Goal: Task Accomplishment & Management: Manage account settings

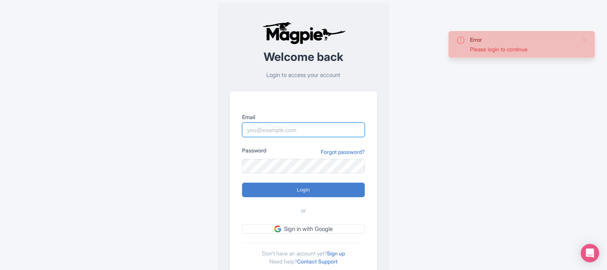
click at [277, 128] on input "Email" at bounding box center [303, 130] width 123 height 15
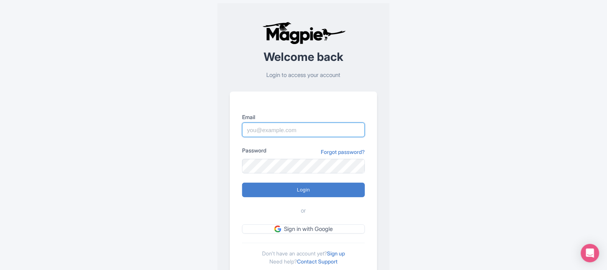
type input "darja.klavs@intrepidtravel.com"
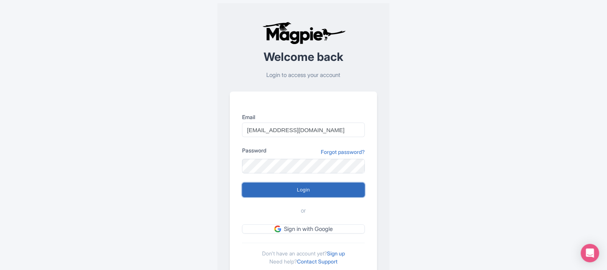
click at [316, 189] on input "Login" at bounding box center [303, 190] width 123 height 15
type input "Logging in..."
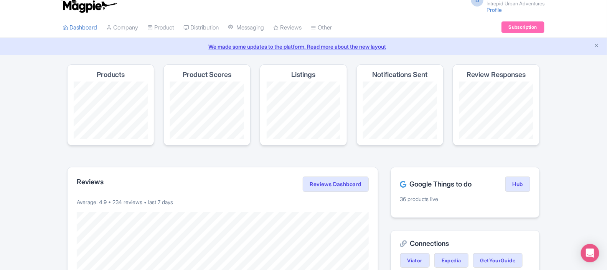
scroll to position [1, 0]
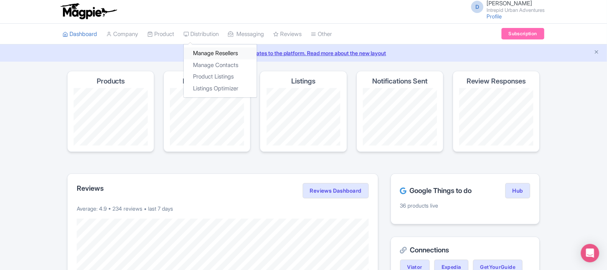
click at [222, 55] on link "Manage Resellers" at bounding box center [220, 54] width 73 height 12
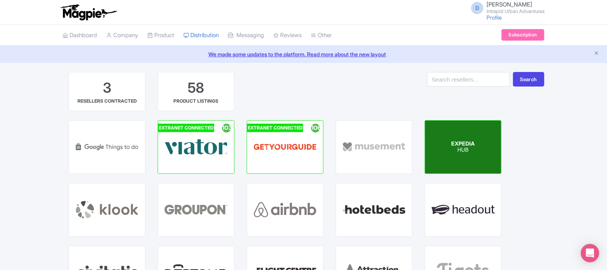
click at [451, 153] on div "EXPEDIA HUB" at bounding box center [463, 147] width 76 height 53
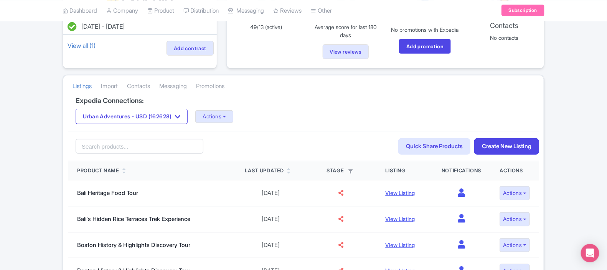
scroll to position [105, 0]
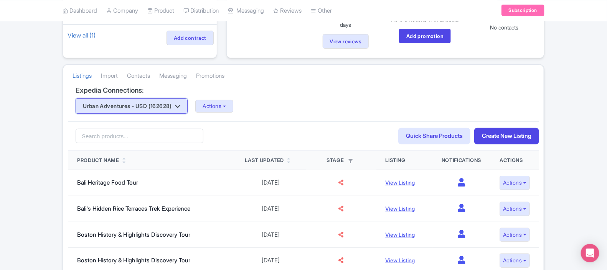
click at [135, 106] on button "Urban Adventures - USD (162628)" at bounding box center [132, 106] width 112 height 15
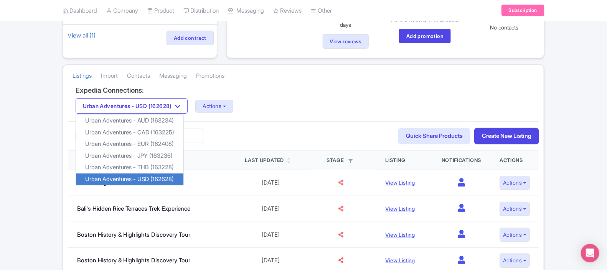
click at [151, 179] on link "Urban Adventures - USD (162628)" at bounding box center [129, 180] width 107 height 12
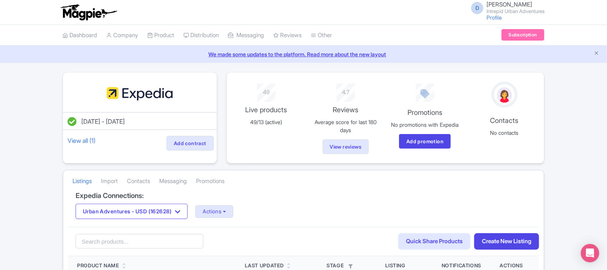
drag, startPoint x: 605, startPoint y: 53, endPoint x: 608, endPoint y: 84, distance: 32.0
click at [606, 84] on html "D [PERSON_NAME] Intrepid Urban Adventures Profile Users Settings Sign out Dashb…" at bounding box center [303, 135] width 607 height 270
click at [347, 200] on h4 "Expedia Connections:" at bounding box center [304, 196] width 456 height 8
click at [229, 216] on button "Actions" at bounding box center [214, 212] width 38 height 13
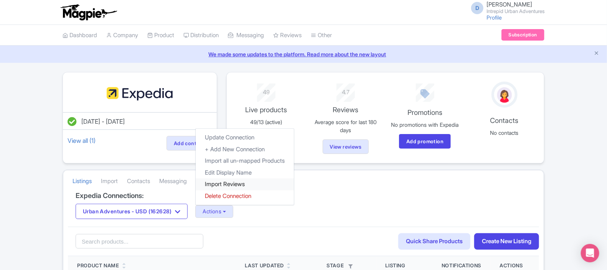
click at [249, 186] on link "Import Reviews" at bounding box center [245, 185] width 98 height 12
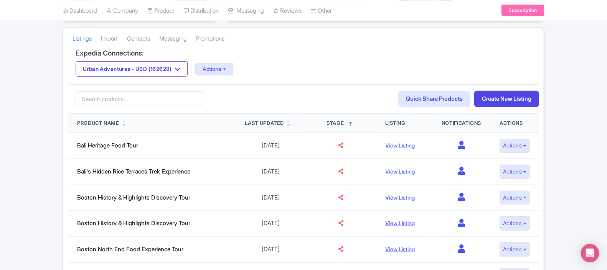
scroll to position [145, 0]
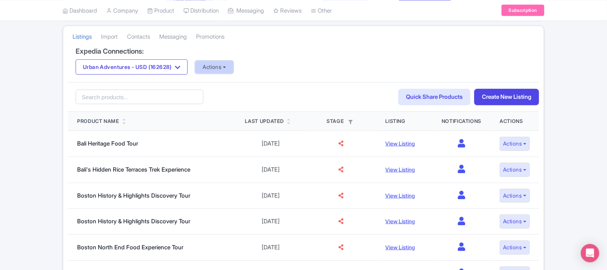
click at [224, 73] on button "Actions" at bounding box center [214, 67] width 38 height 13
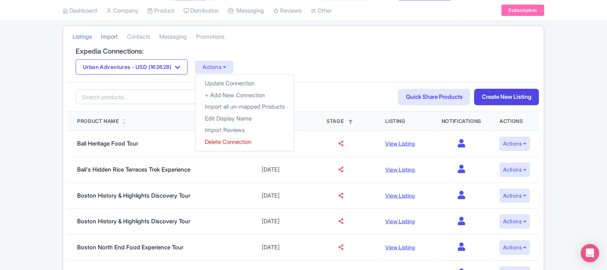
click at [118, 36] on link "Import" at bounding box center [109, 36] width 17 height 21
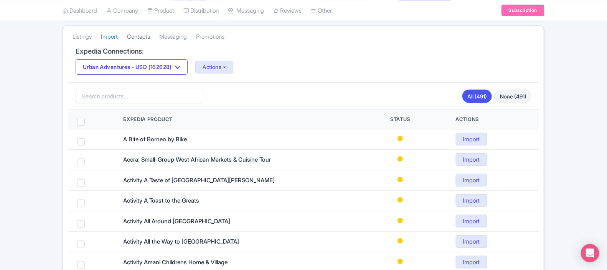
click at [147, 41] on link "Contacts" at bounding box center [138, 36] width 23 height 21
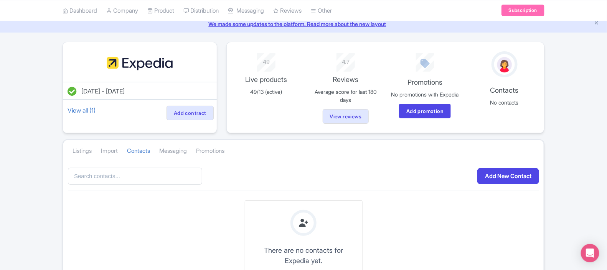
scroll to position [20, 0]
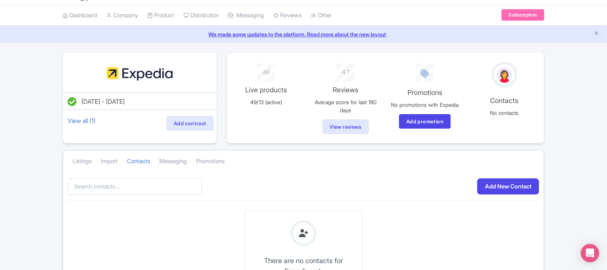
click at [142, 71] on img at bounding box center [139, 74] width 69 height 25
click at [339, 129] on link "View reviews" at bounding box center [345, 130] width 52 height 16
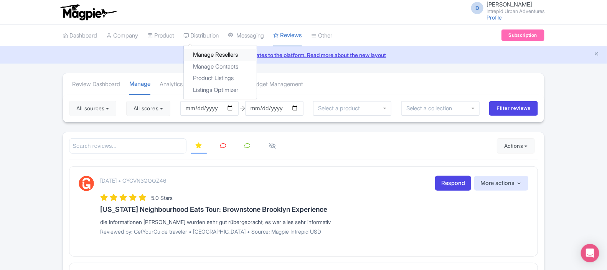
click at [224, 54] on link "Manage Resellers" at bounding box center [220, 55] width 73 height 12
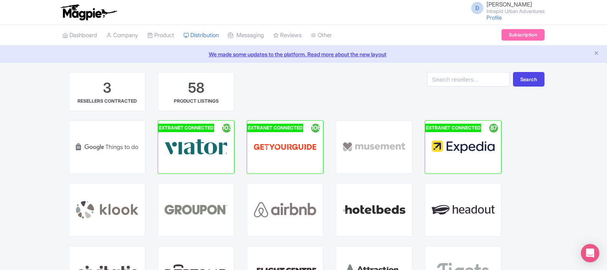
scroll to position [2, 0]
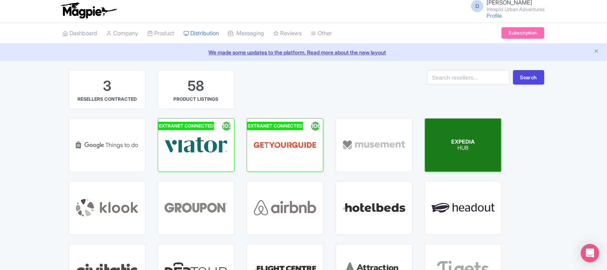
click at [485, 150] on div "EXPEDIA HUB" at bounding box center [463, 145] width 76 height 53
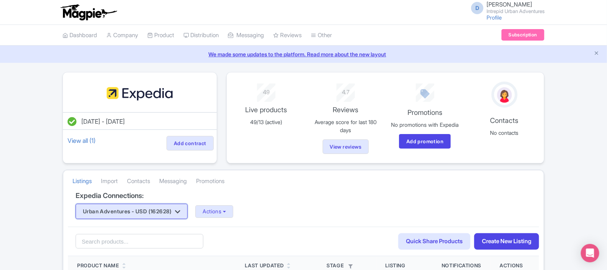
click at [167, 217] on button "Urban Adventures - USD (162628)" at bounding box center [132, 211] width 112 height 15
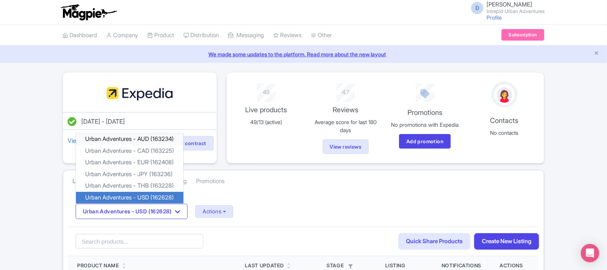
click at [147, 140] on link "Urban Adventures - AUD (163234)" at bounding box center [129, 139] width 107 height 12
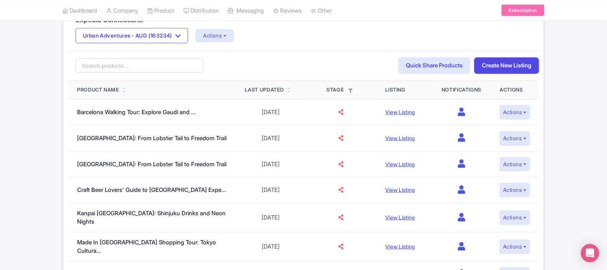
scroll to position [178, 0]
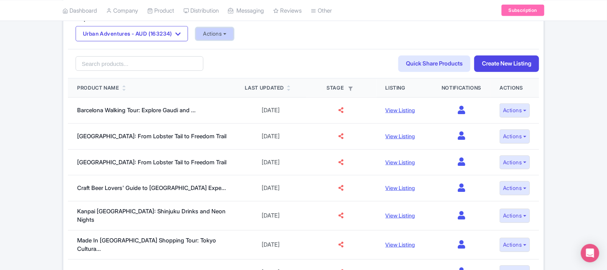
click at [216, 35] on button "Actions" at bounding box center [215, 34] width 38 height 13
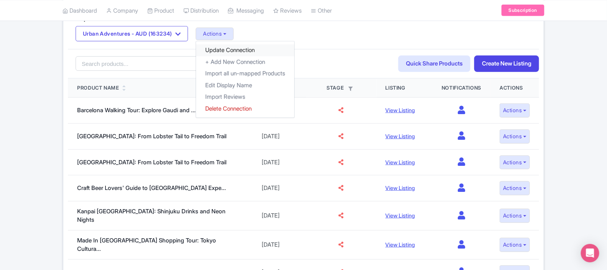
click at [253, 52] on link "Update Connection" at bounding box center [245, 50] width 98 height 12
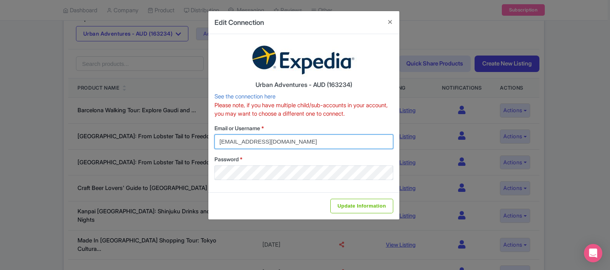
drag, startPoint x: 306, startPoint y: 140, endPoint x: 200, endPoint y: 135, distance: 106.4
click at [200, 135] on div "Edit Connection Urban Adventures - AUD (163234) See the connection here Please …" at bounding box center [305, 135] width 610 height 270
type input "darjadarja"
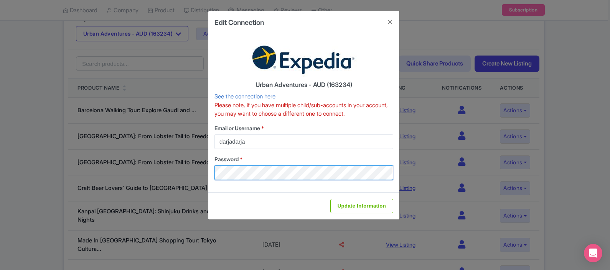
click at [198, 172] on div "Edit Connection Urban Adventures - AUD (163234) See the connection here Please …" at bounding box center [305, 135] width 610 height 270
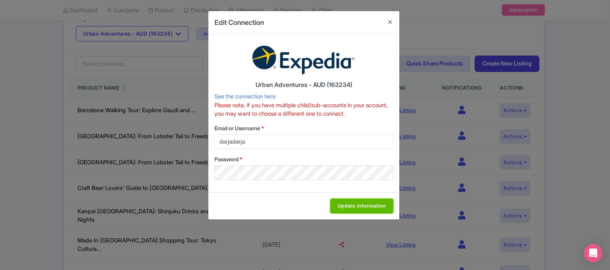
click at [349, 210] on input "Update Information" at bounding box center [361, 206] width 63 height 15
type input "Saving..."
click at [349, 209] on input "Update Information" at bounding box center [361, 206] width 63 height 15
type input "Saving..."
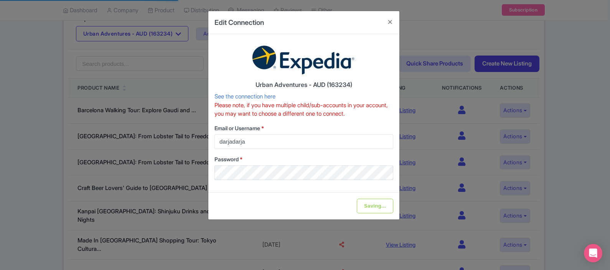
drag, startPoint x: 391, startPoint y: 19, endPoint x: 306, endPoint y: 23, distance: 84.4
click at [306, 23] on div "Edit Connection" at bounding box center [303, 22] width 191 height 23
click at [389, 23] on button "Close" at bounding box center [390, 22] width 18 height 22
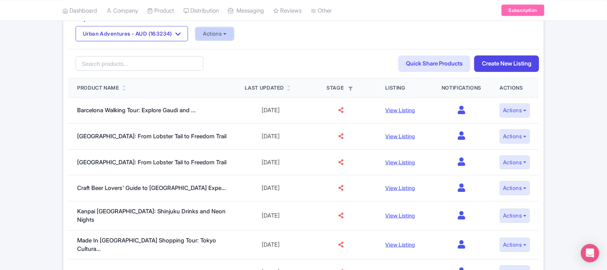
click at [211, 37] on button "Actions" at bounding box center [215, 34] width 38 height 13
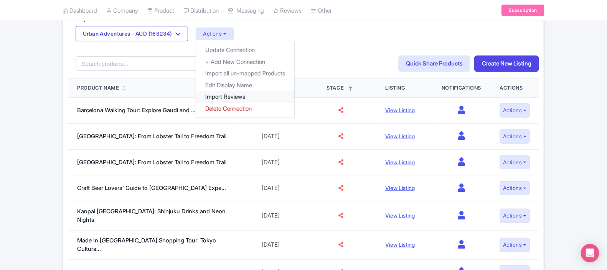
click at [220, 103] on link "Import Reviews" at bounding box center [245, 97] width 98 height 12
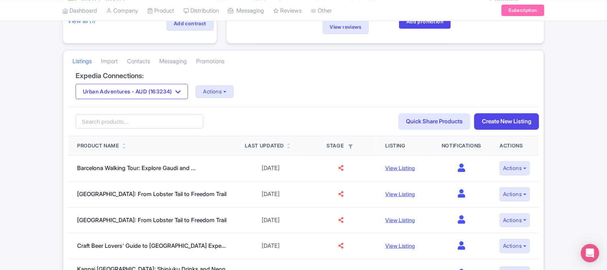
scroll to position [128, 0]
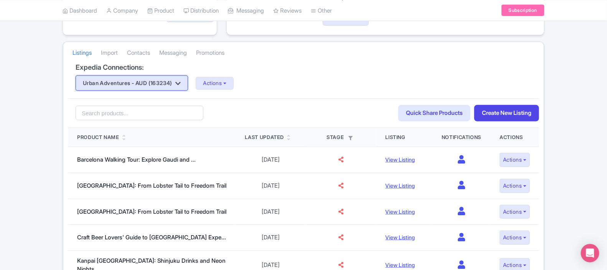
click at [151, 85] on button "Urban Adventures - AUD (163234)" at bounding box center [132, 83] width 112 height 15
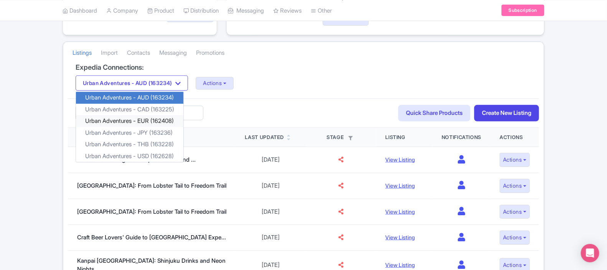
click at [158, 125] on link "Urban Adventures - EUR (162408)" at bounding box center [129, 121] width 107 height 12
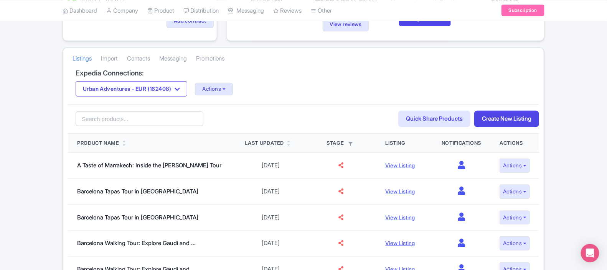
scroll to position [125, 0]
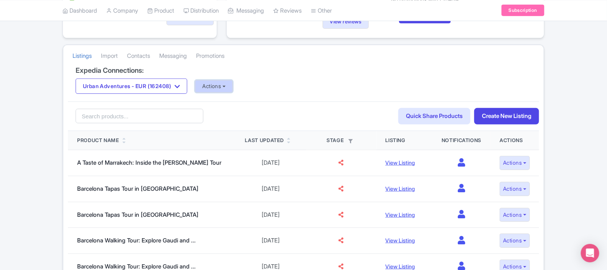
click at [204, 90] on button "Actions" at bounding box center [214, 86] width 38 height 13
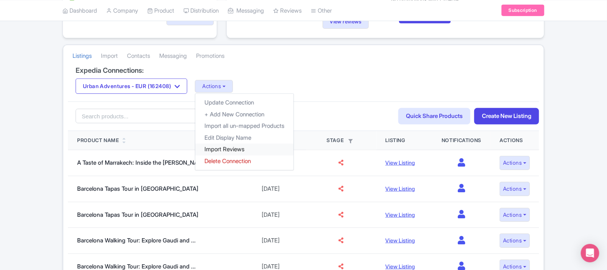
click at [233, 154] on link "Import Reviews" at bounding box center [244, 150] width 98 height 12
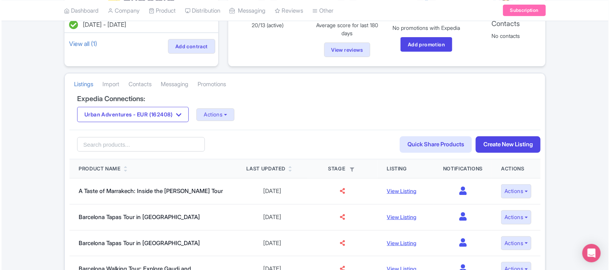
scroll to position [100, 0]
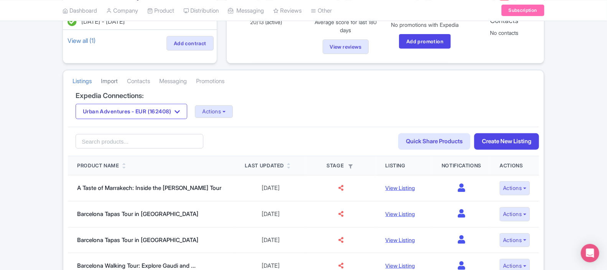
click at [111, 87] on link "Import" at bounding box center [109, 81] width 17 height 21
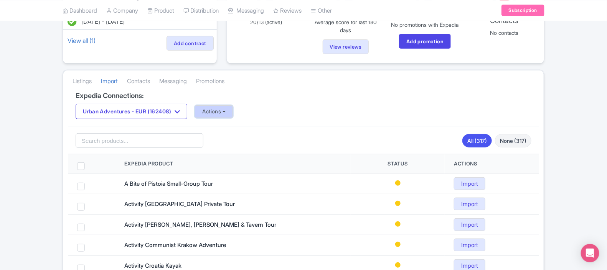
click at [222, 115] on button "Actions" at bounding box center [214, 111] width 38 height 13
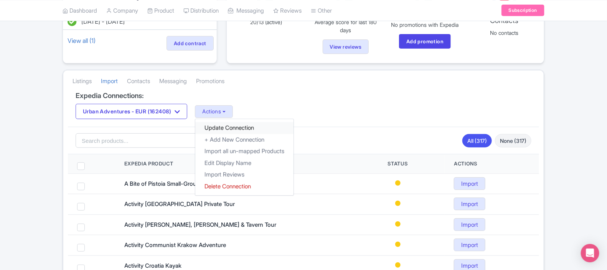
click at [242, 132] on link "Update Connection" at bounding box center [244, 128] width 98 height 12
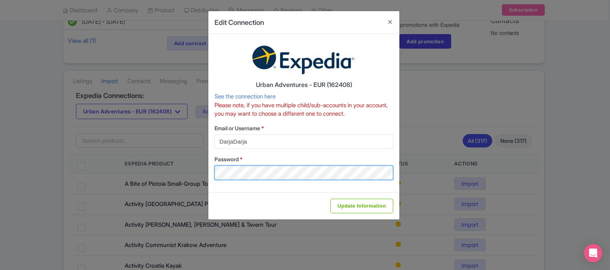
click at [193, 169] on div "Edit Connection Urban Adventures - EUR (162408) See the connection here Please …" at bounding box center [305, 135] width 610 height 270
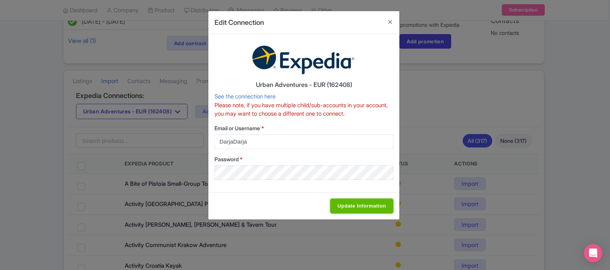
click at [343, 207] on input "Update Information" at bounding box center [361, 206] width 63 height 15
type input "Saving..."
click at [246, 95] on link "See the connection here" at bounding box center [244, 96] width 61 height 7
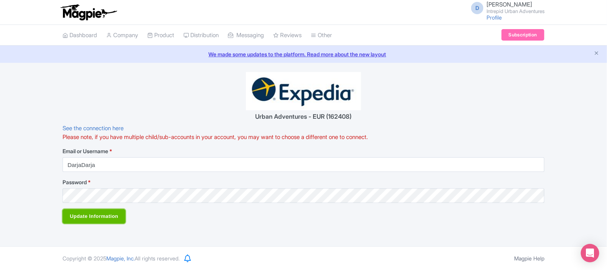
click at [96, 219] on input "Update Information" at bounding box center [94, 216] width 63 height 15
type input "Saving..."
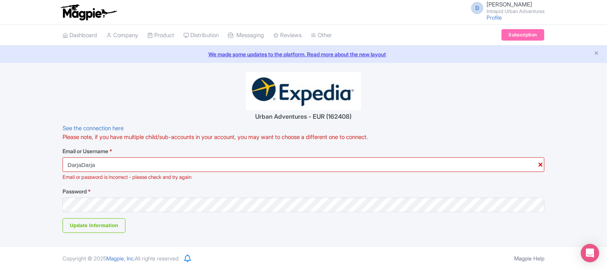
click at [286, 53] on link "We made some updates to the platform. Read more about the new layout" at bounding box center [303, 54] width 597 height 8
drag, startPoint x: 125, startPoint y: 165, endPoint x: 53, endPoint y: 159, distance: 71.6
click at [53, 159] on div "Urban Adventures - EUR (162408) See the connection here Please note, if you hav…" at bounding box center [303, 152] width 607 height 161
click at [110, 199] on form "Urban Adventures - EUR (162408) See the connection here Please note, if you hav…" at bounding box center [304, 152] width 482 height 161
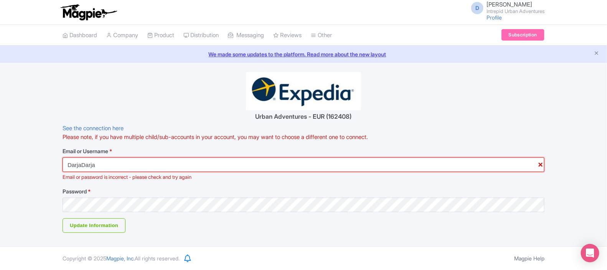
drag, startPoint x: 104, startPoint y: 167, endPoint x: 61, endPoint y: 167, distance: 43.7
click at [61, 167] on div "Urban Adventures - EUR (162408) See the connection here Please note, if you hav…" at bounding box center [303, 152] width 491 height 161
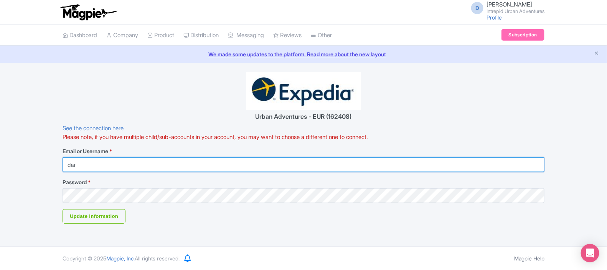
type input "[EMAIL_ADDRESS][DOMAIN_NAME]"
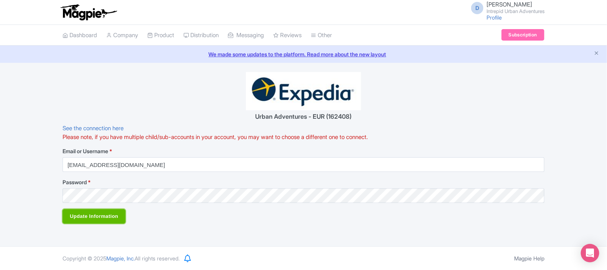
click at [109, 219] on input "Update Information" at bounding box center [94, 216] width 63 height 15
type input "Saving..."
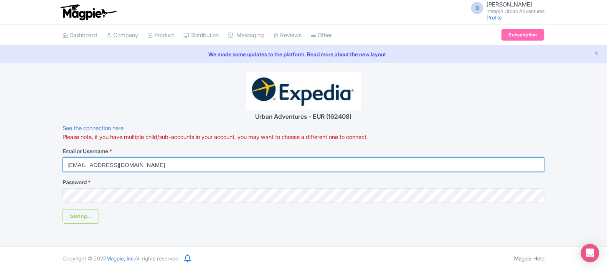
click at [94, 163] on input "[EMAIL_ADDRESS][DOMAIN_NAME]" at bounding box center [304, 165] width 482 height 15
type input "[EMAIL_ADDRESS][DOMAIN_NAME]"
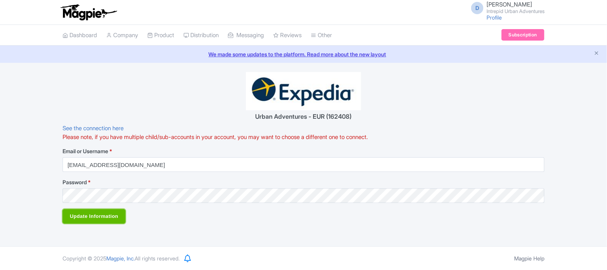
click at [97, 221] on input "Update Information" at bounding box center [94, 216] width 63 height 15
type input "Saving..."
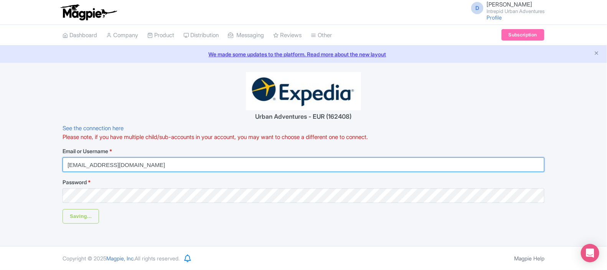
click at [95, 165] on input "[EMAIL_ADDRESS][DOMAIN_NAME]" at bounding box center [304, 165] width 482 height 15
type input "[EMAIL_ADDRESS][DOMAIN_NAME]"
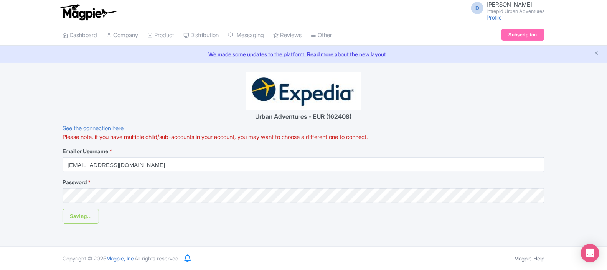
click at [125, 224] on div "D [PERSON_NAME] Intrepid Urban Adventures Profile Users Settings Sign out Dashb…" at bounding box center [303, 123] width 607 height 247
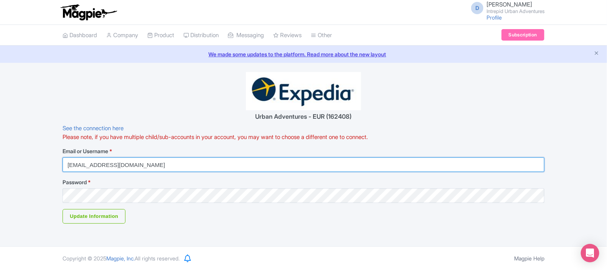
click at [92, 163] on input "darja.klava@intrepidtravel.com" at bounding box center [304, 165] width 482 height 15
drag, startPoint x: 163, startPoint y: 165, endPoint x: 42, endPoint y: 163, distance: 120.8
click at [42, 163] on div "Urban Adventures - EUR (162408) See the connection here Please note, if you hav…" at bounding box center [303, 148] width 607 height 152
type input "darja.klavs@intrepidtravel.com"
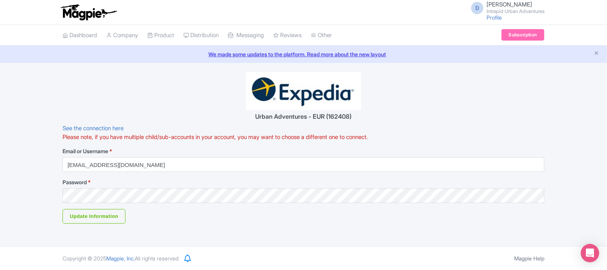
click at [310, 214] on form "Urban Adventures - EUR (162408) See the connection here Please note, if you hav…" at bounding box center [304, 148] width 482 height 152
click at [103, 217] on input "Update Information" at bounding box center [94, 216] width 63 height 15
type input "Saving..."
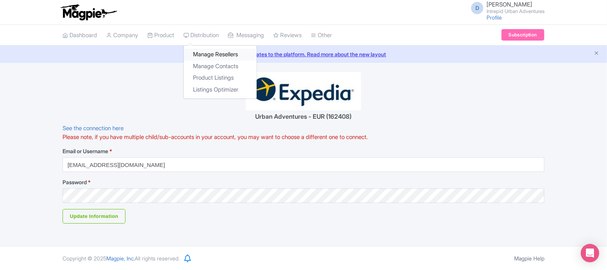
click at [214, 52] on link "Manage Resellers" at bounding box center [220, 55] width 73 height 12
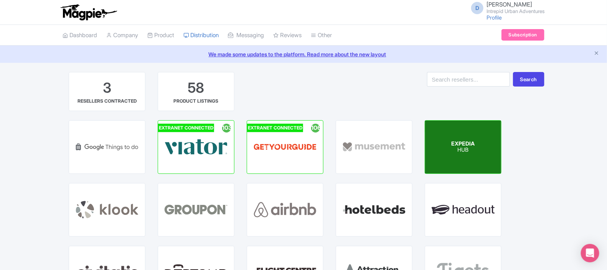
click at [461, 158] on div "EXPEDIA HUB" at bounding box center [463, 147] width 76 height 53
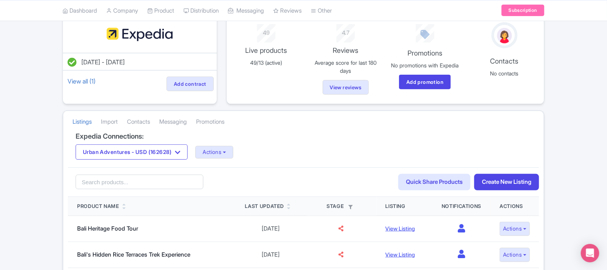
scroll to position [53, 0]
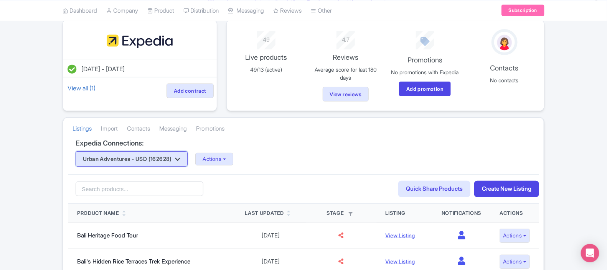
click at [167, 159] on button "Urban Adventures - USD (162628)" at bounding box center [132, 158] width 112 height 15
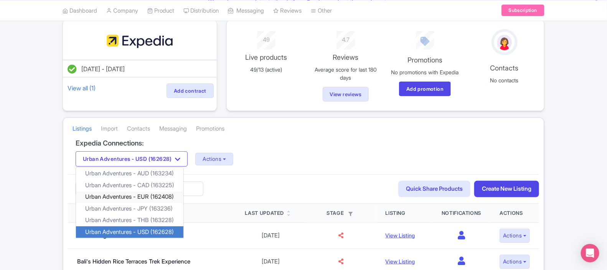
click at [166, 198] on link "Urban Adventures - EUR (162408)" at bounding box center [129, 197] width 107 height 12
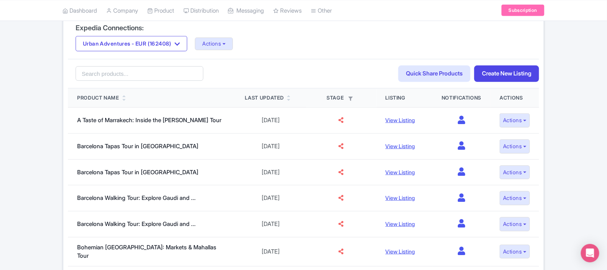
scroll to position [184, 0]
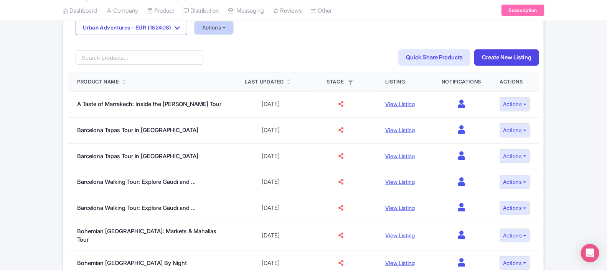
click at [224, 28] on button "Actions" at bounding box center [214, 27] width 38 height 13
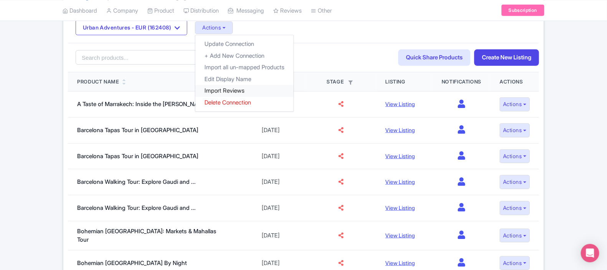
click at [236, 93] on link "Import Reviews" at bounding box center [244, 91] width 98 height 12
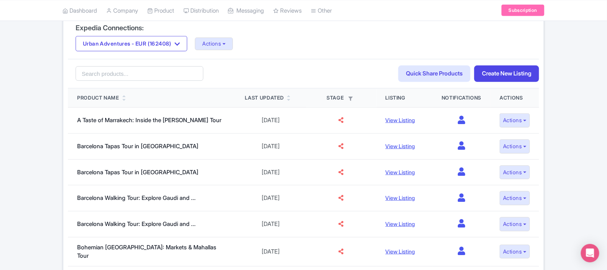
scroll to position [166, 0]
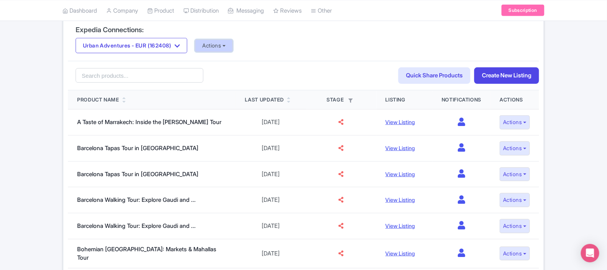
click at [224, 50] on button "Actions" at bounding box center [214, 46] width 38 height 13
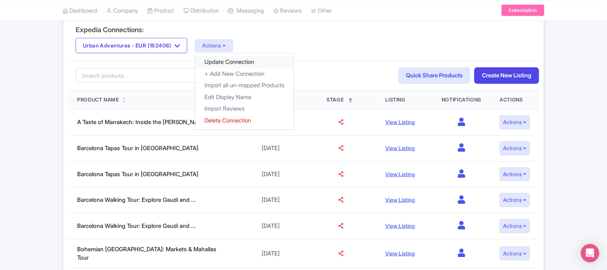
click at [236, 65] on link "Update Connection" at bounding box center [244, 62] width 98 height 12
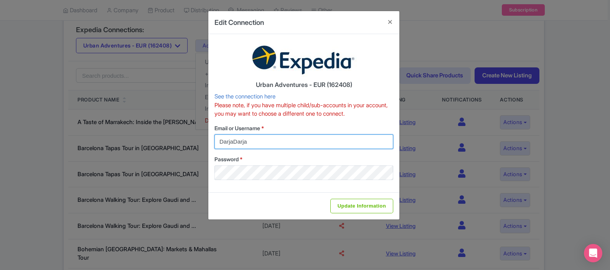
click at [261, 148] on input "DarjaDarja" at bounding box center [303, 142] width 179 height 15
click at [284, 135] on input "DarjaDarja" at bounding box center [303, 142] width 179 height 15
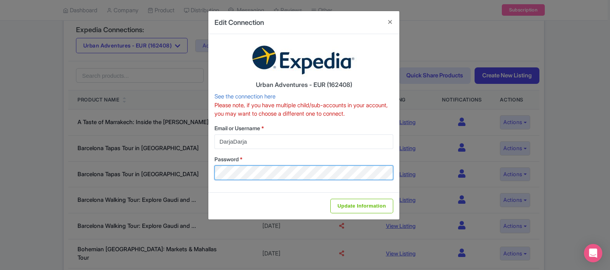
click at [194, 173] on div "Edit Connection Urban Adventures - EUR (162408) See the connection here Please …" at bounding box center [305, 135] width 610 height 270
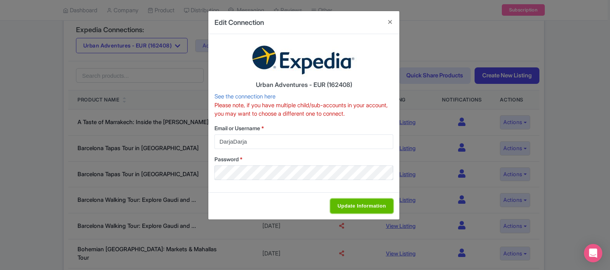
click at [352, 206] on input "Update Information" at bounding box center [361, 206] width 63 height 15
type input "Saving..."
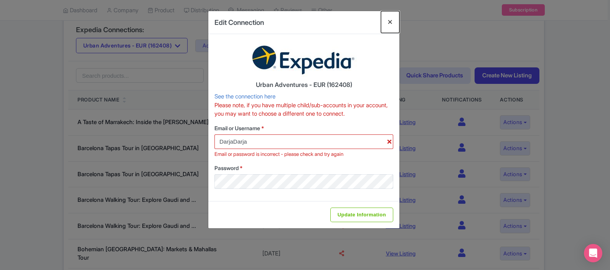
click at [385, 26] on button "Close" at bounding box center [390, 22] width 18 height 22
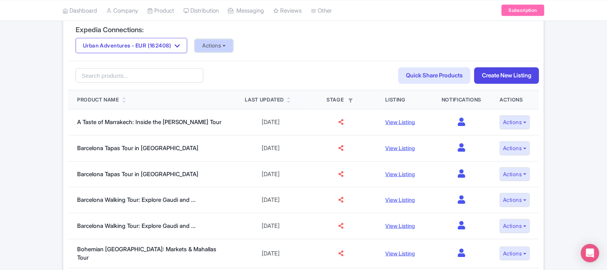
click at [219, 48] on button "Actions" at bounding box center [214, 46] width 38 height 13
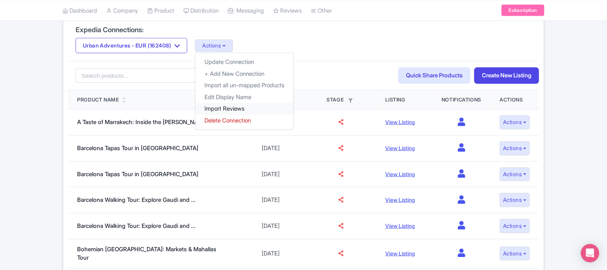
click at [236, 113] on link "Import Reviews" at bounding box center [244, 109] width 98 height 12
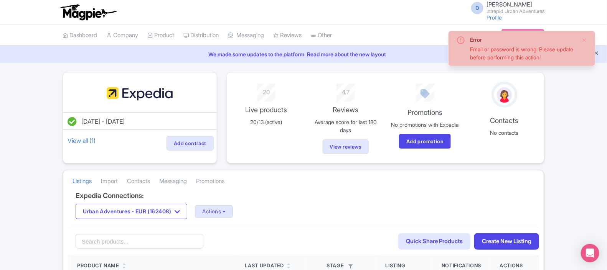
click at [597, 56] on icon "Close announcement" at bounding box center [596, 53] width 6 height 6
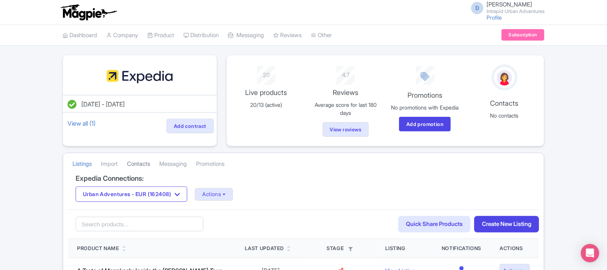
click at [134, 164] on link "Contacts" at bounding box center [138, 164] width 23 height 21
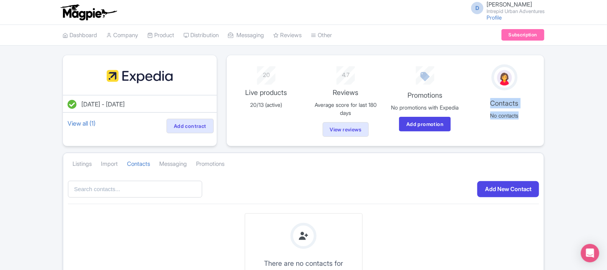
drag, startPoint x: 606, startPoint y: 56, endPoint x: 610, endPoint y: 117, distance: 60.3
click at [606, 117] on html "D [PERSON_NAME] Intrepid Urban Adventures Profile Users Settings Sign out Dashb…" at bounding box center [303, 135] width 607 height 270
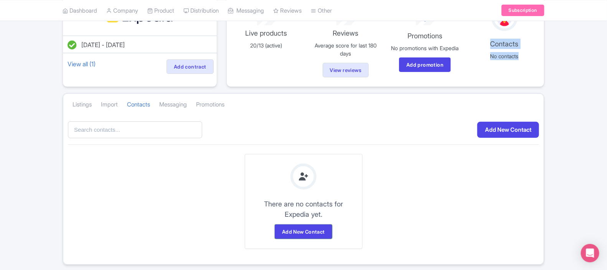
scroll to position [61, 0]
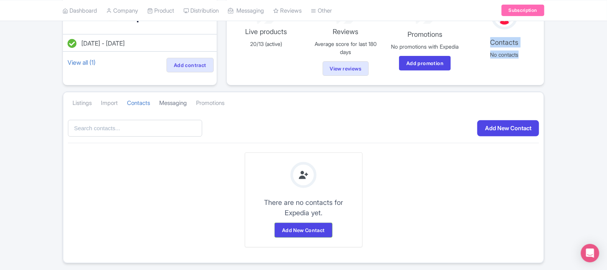
click at [174, 107] on link "Messaging" at bounding box center [173, 103] width 28 height 21
click at [224, 105] on link "Promotions" at bounding box center [210, 103] width 28 height 21
click at [82, 103] on link "Listings" at bounding box center [81, 103] width 19 height 21
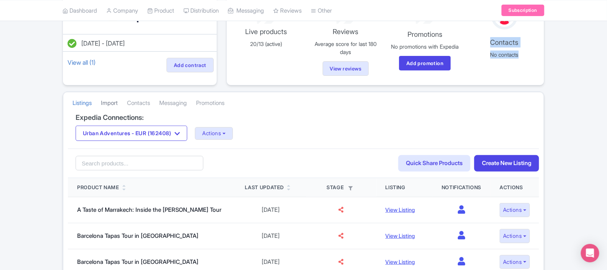
click at [116, 105] on link "Import" at bounding box center [109, 103] width 17 height 21
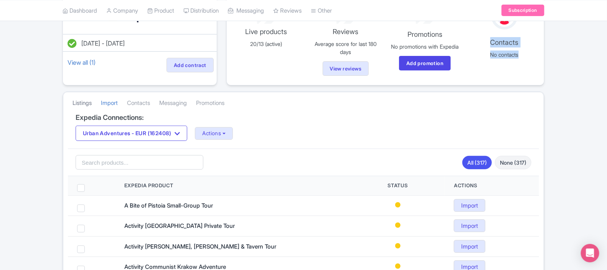
click at [81, 109] on link "Listings" at bounding box center [81, 103] width 19 height 21
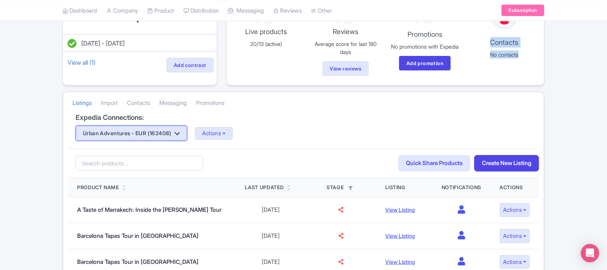
click at [163, 138] on button "Urban Adventures - EUR (162408)" at bounding box center [132, 133] width 112 height 15
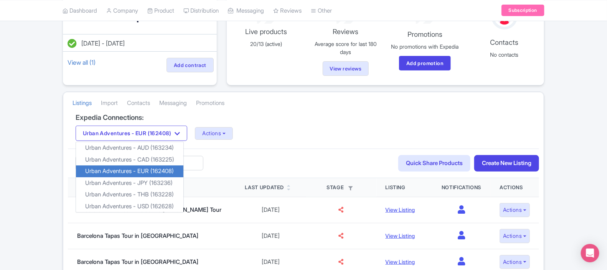
click at [214, 141] on div "Urban Adventures - EUR (162408) Urban Adventures - AUD (163234) Urban Adventure…" at bounding box center [304, 133] width 456 height 15
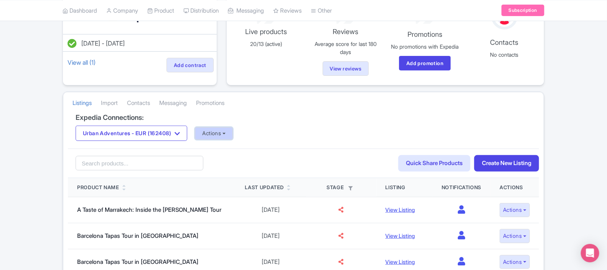
click at [217, 136] on button "Actions" at bounding box center [214, 133] width 38 height 13
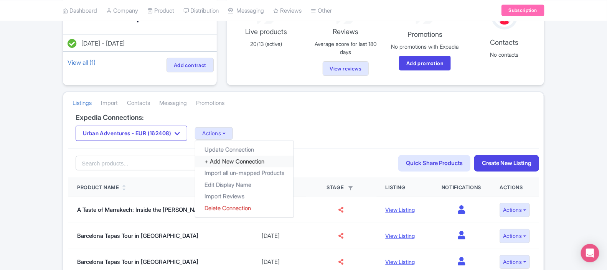
click at [268, 168] on link "+ Add New Connection" at bounding box center [244, 162] width 98 height 12
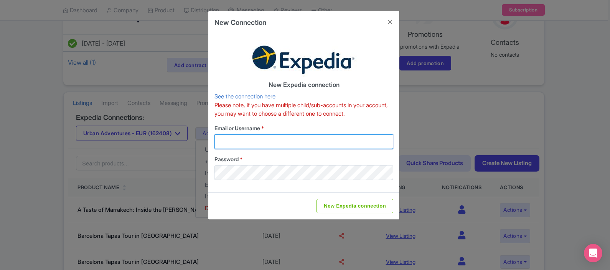
click at [273, 140] on input "Email or Username *" at bounding box center [303, 142] width 179 height 15
type input "d"
type input "DarjaDarja"
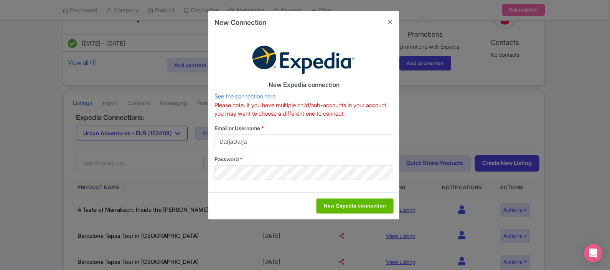
click at [330, 206] on input "New Expedia connection" at bounding box center [354, 206] width 77 height 15
type input "Saving..."
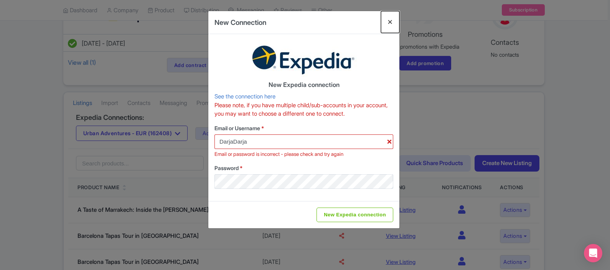
click at [390, 21] on button "Close" at bounding box center [390, 22] width 18 height 22
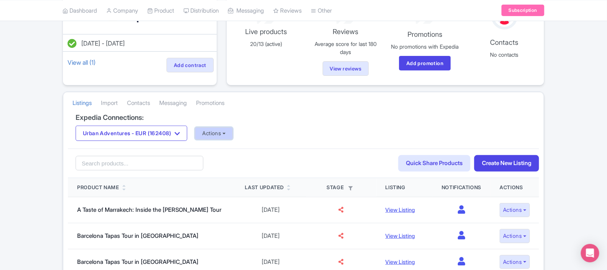
click at [213, 134] on button "Actions" at bounding box center [214, 133] width 38 height 13
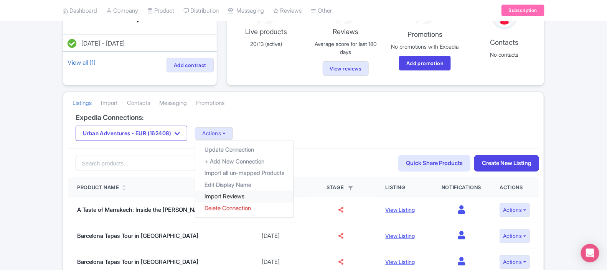
click at [224, 199] on link "Import Reviews" at bounding box center [244, 197] width 98 height 12
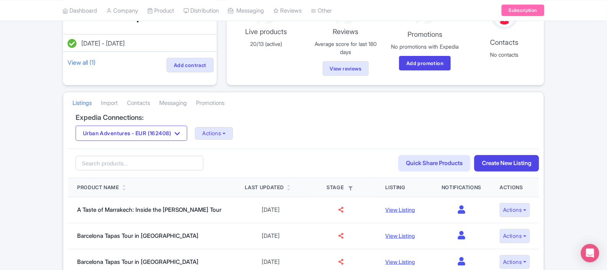
scroll to position [9, 0]
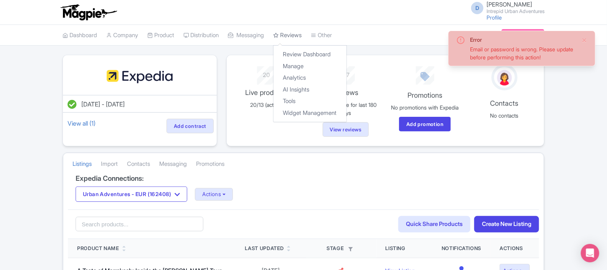
click at [301, 33] on link "Reviews" at bounding box center [287, 35] width 28 height 21
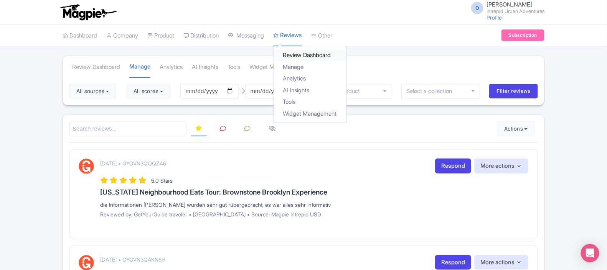
click at [309, 55] on link "Review Dashboard" at bounding box center [309, 55] width 73 height 12
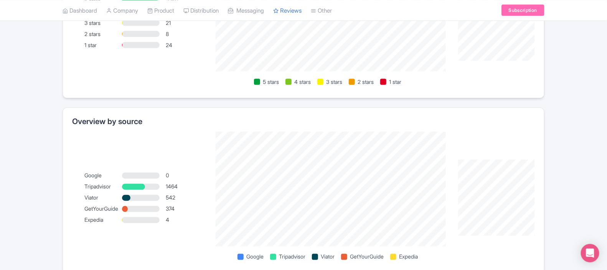
scroll to position [493, 0]
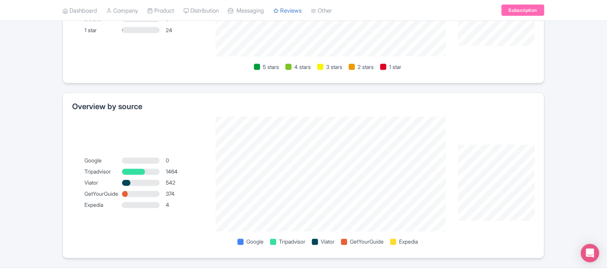
click at [410, 244] on span "Expedia" at bounding box center [408, 242] width 19 height 8
click at [158, 206] on div at bounding box center [141, 205] width 38 height 6
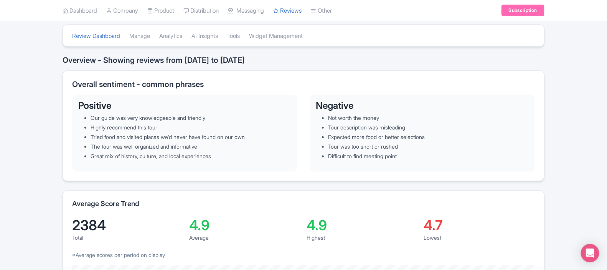
scroll to position [0, 0]
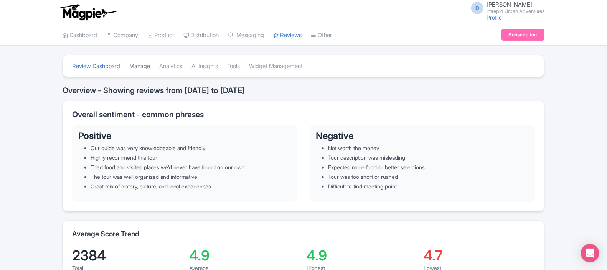
click at [143, 66] on link "Manage" at bounding box center [139, 66] width 21 height 21
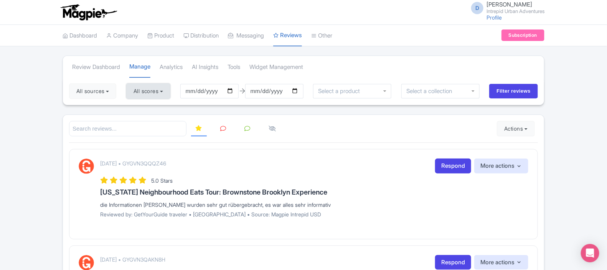
click at [155, 85] on button "All scores" at bounding box center [148, 91] width 44 height 15
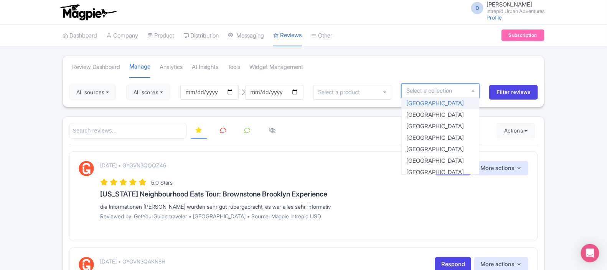
click at [439, 92] on input "select-one" at bounding box center [431, 90] width 51 height 7
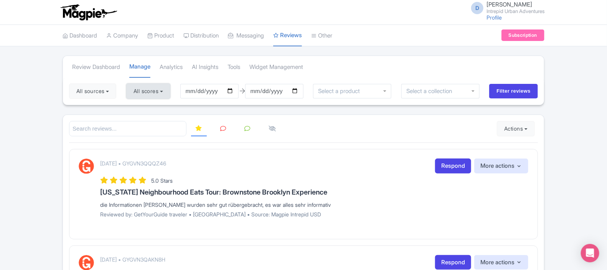
click at [143, 92] on button "All scores" at bounding box center [148, 91] width 44 height 15
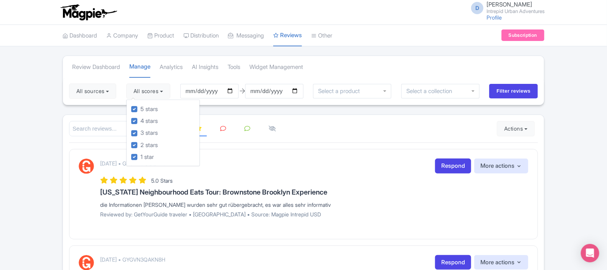
click at [174, 65] on link "Analytics" at bounding box center [171, 67] width 23 height 21
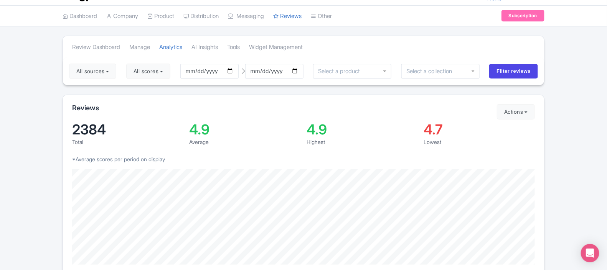
scroll to position [12, 0]
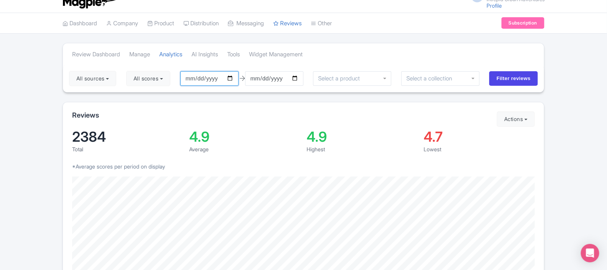
click at [234, 77] on input "[DATE]" at bounding box center [209, 78] width 58 height 15
type input "[DATE]"
click at [503, 79] on input "Filter reviews" at bounding box center [513, 78] width 49 height 15
